Goal: Task Accomplishment & Management: Use online tool/utility

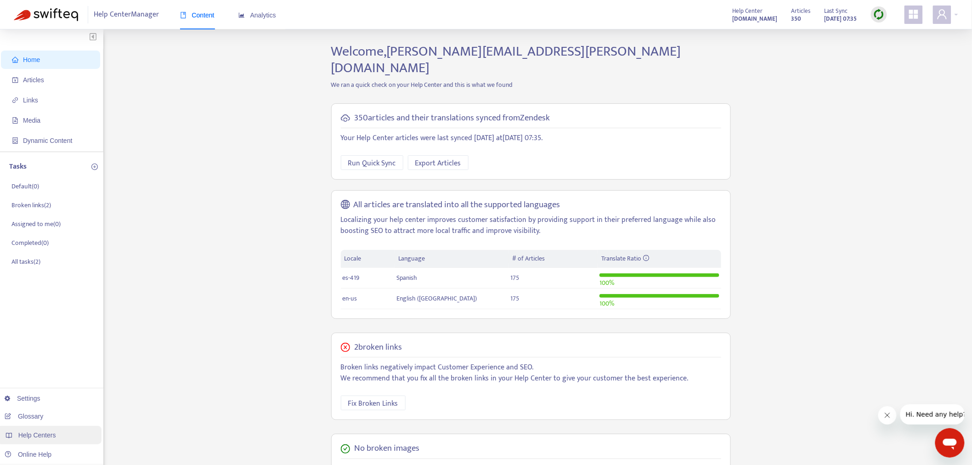
click at [59, 434] on div "Help Centers" at bounding box center [49, 435] width 104 height 18
click at [176, 361] on link "ayuda.plexusworldwide.com.mx" at bounding box center [145, 360] width 62 height 7
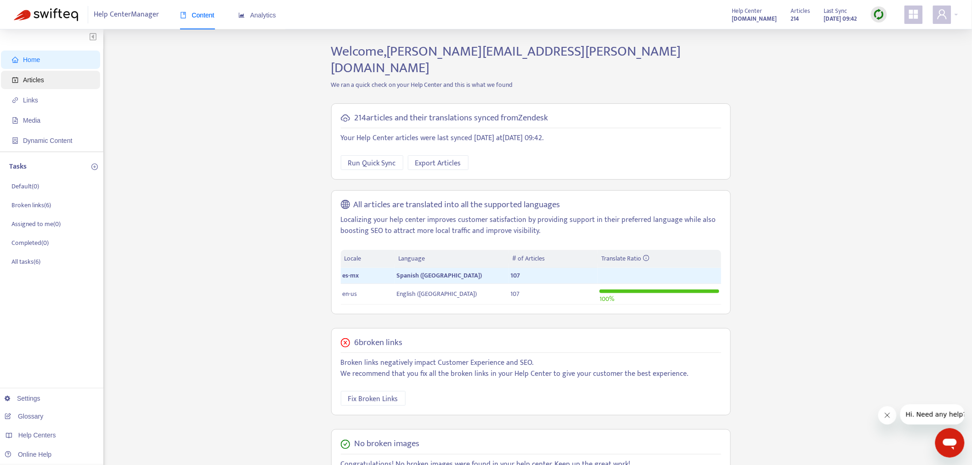
click at [40, 81] on span "Articles" at bounding box center [33, 79] width 21 height 7
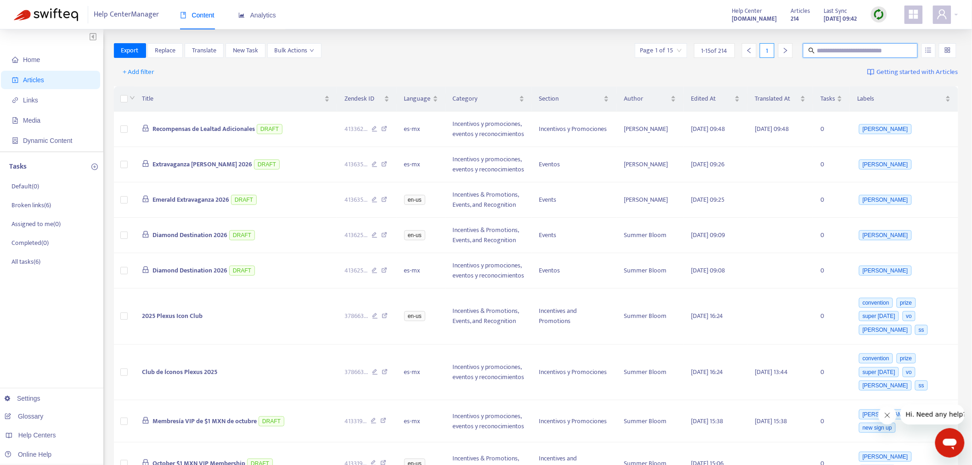
click at [829, 49] on input "text" at bounding box center [861, 50] width 88 height 10
paste input "**********"
type input "**********"
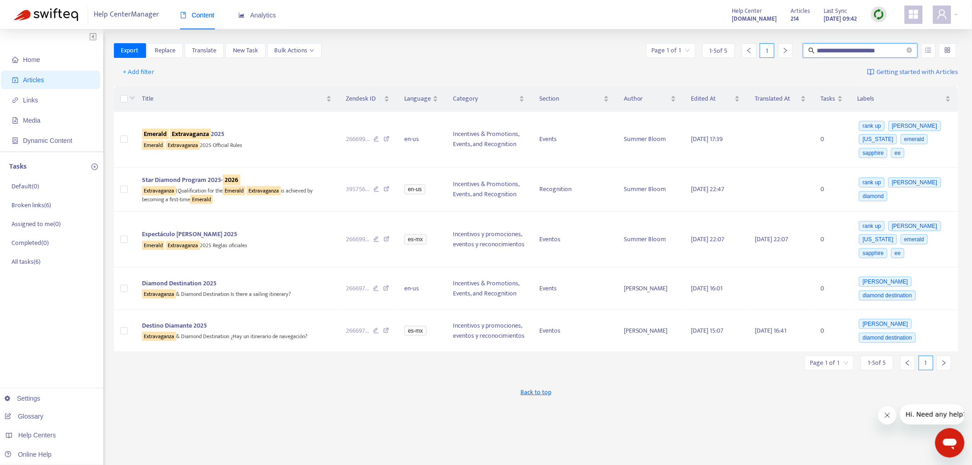
click at [883, 17] on img at bounding box center [878, 14] width 11 height 11
click at [899, 51] on link "Full Sync" at bounding box center [895, 48] width 33 height 11
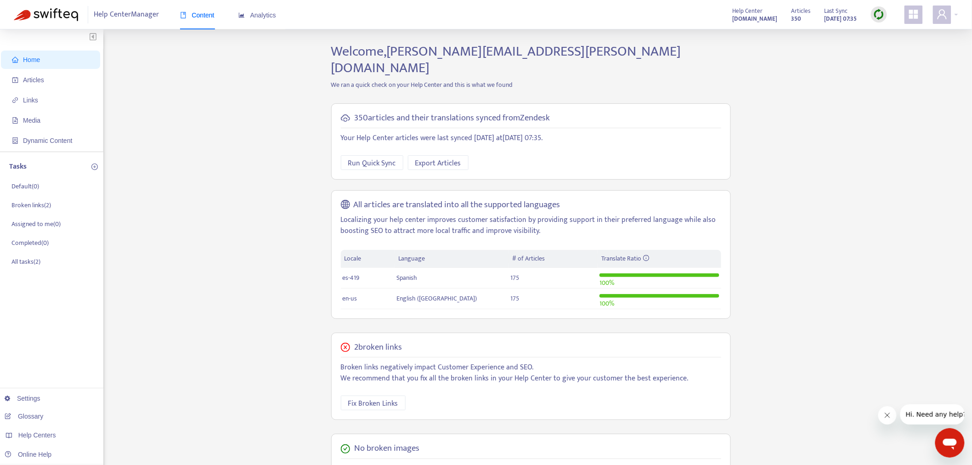
drag, startPoint x: 51, startPoint y: 79, endPoint x: 398, endPoint y: 38, distance: 349.2
click at [52, 79] on span "Articles" at bounding box center [52, 80] width 81 height 18
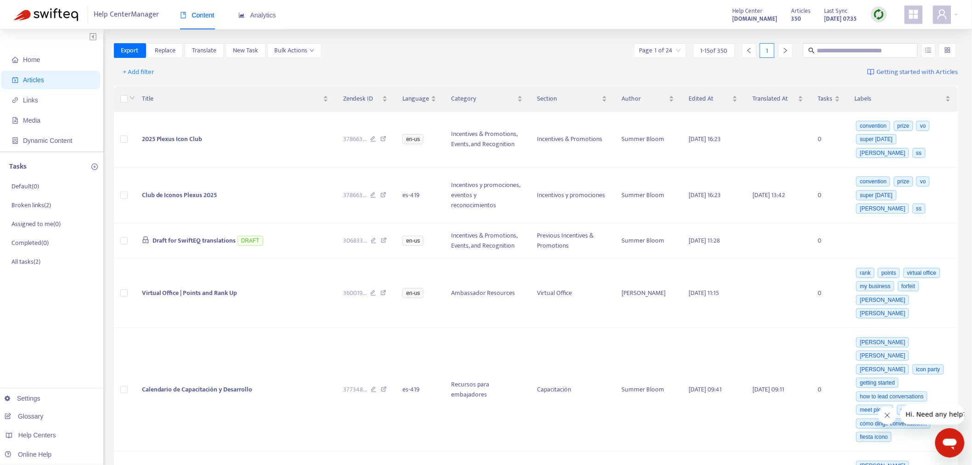
click at [877, 15] on img at bounding box center [878, 14] width 11 height 11
click at [891, 46] on link "Full Sync" at bounding box center [895, 48] width 33 height 11
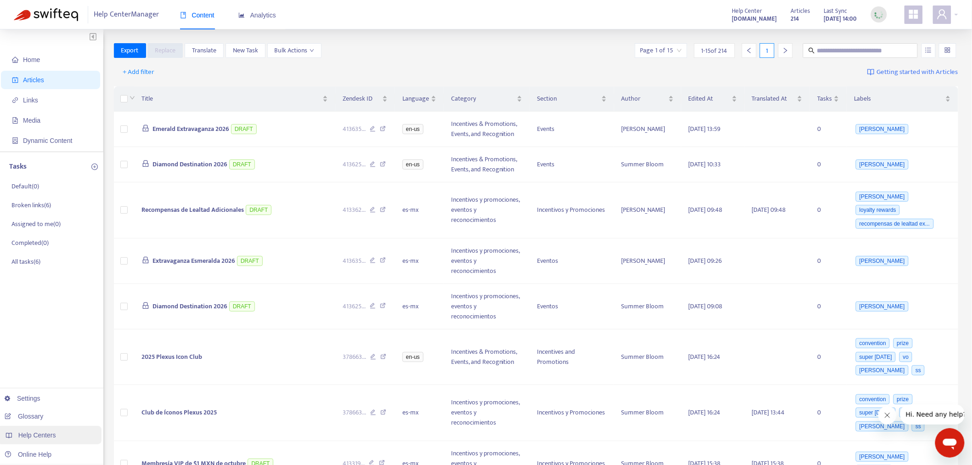
click at [30, 438] on span "Help Centers" at bounding box center [37, 434] width 38 height 7
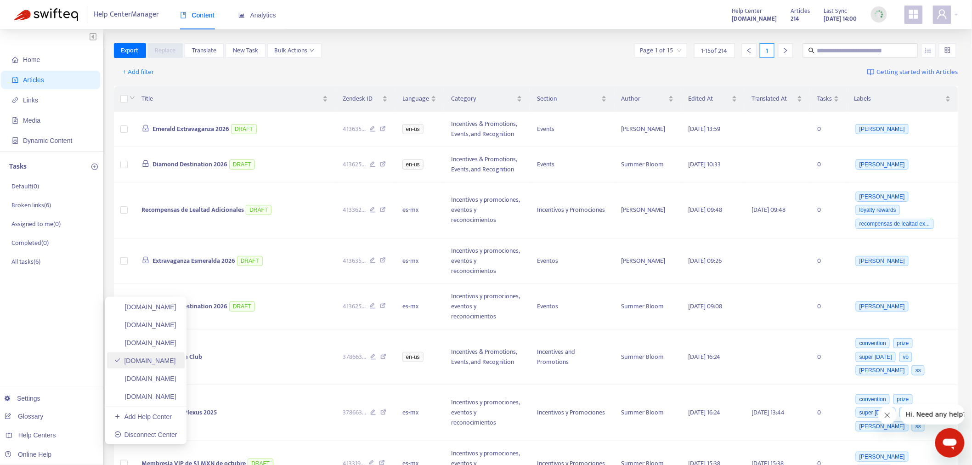
click at [176, 364] on link "[DOMAIN_NAME]" at bounding box center [145, 360] width 62 height 7
